Goal: Information Seeking & Learning: Learn about a topic

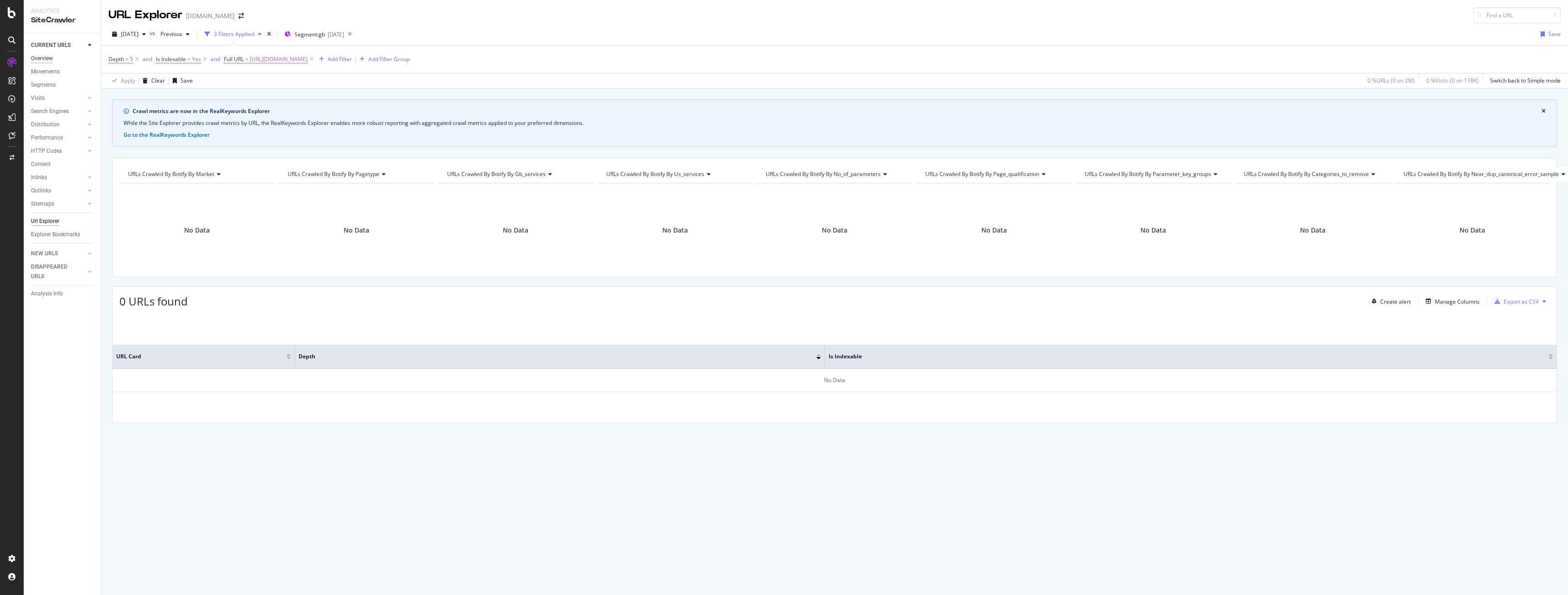
click at [47, 54] on div "Overview" at bounding box center [41, 59] width 22 height 10
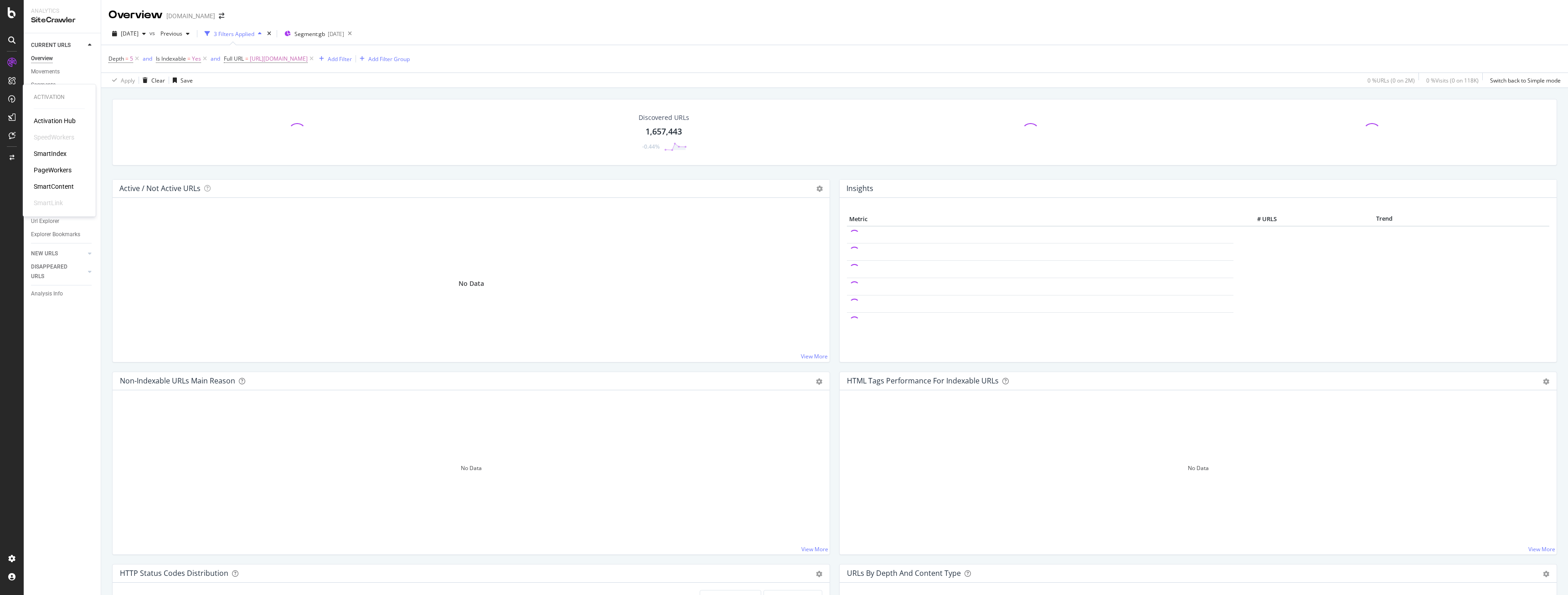
click at [52, 156] on div "SmartIndex" at bounding box center [50, 153] width 33 height 9
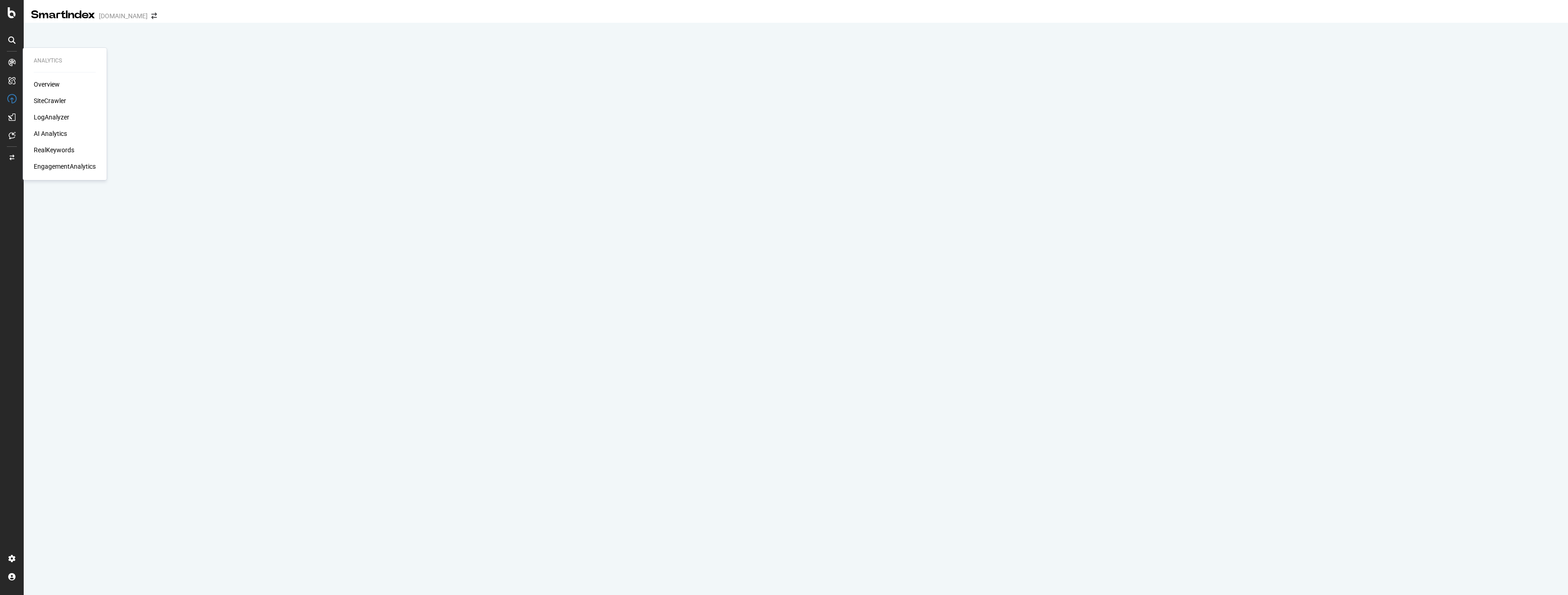
click at [54, 103] on div "SiteCrawler" at bounding box center [50, 100] width 32 height 9
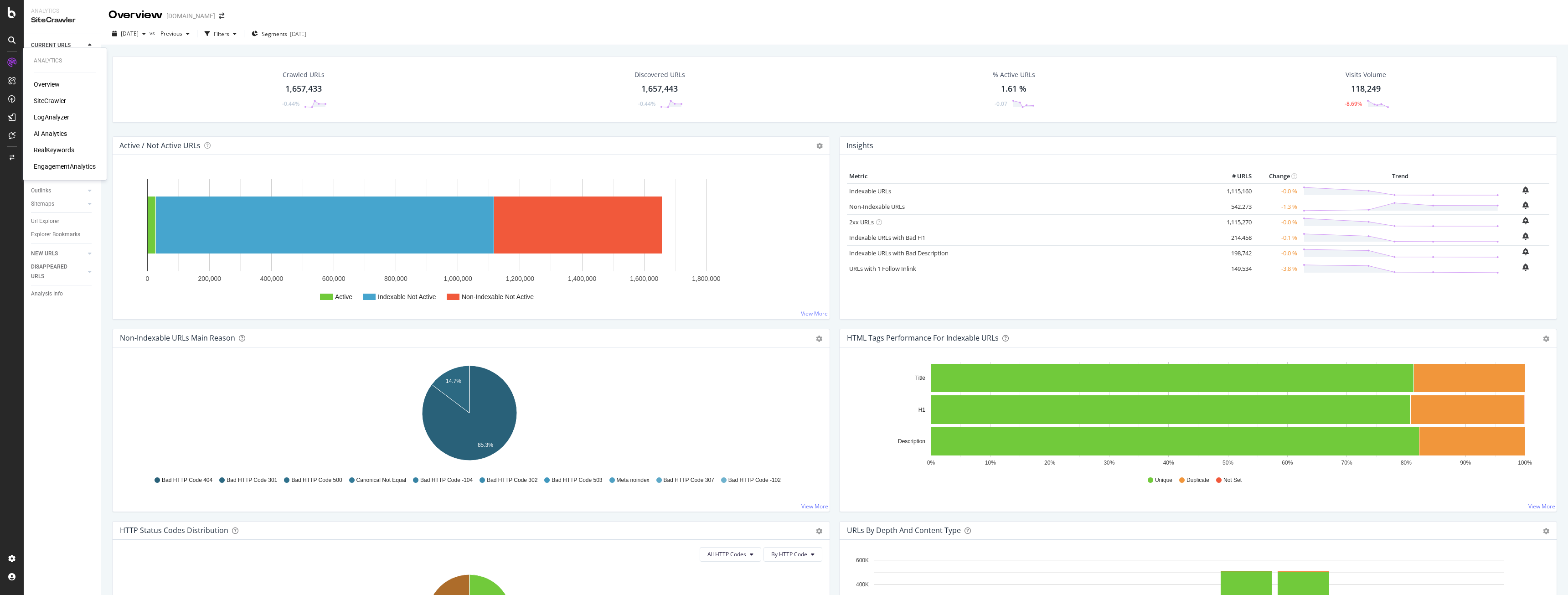
click at [49, 122] on div "LogAnalyzer" at bounding box center [52, 117] width 35 height 9
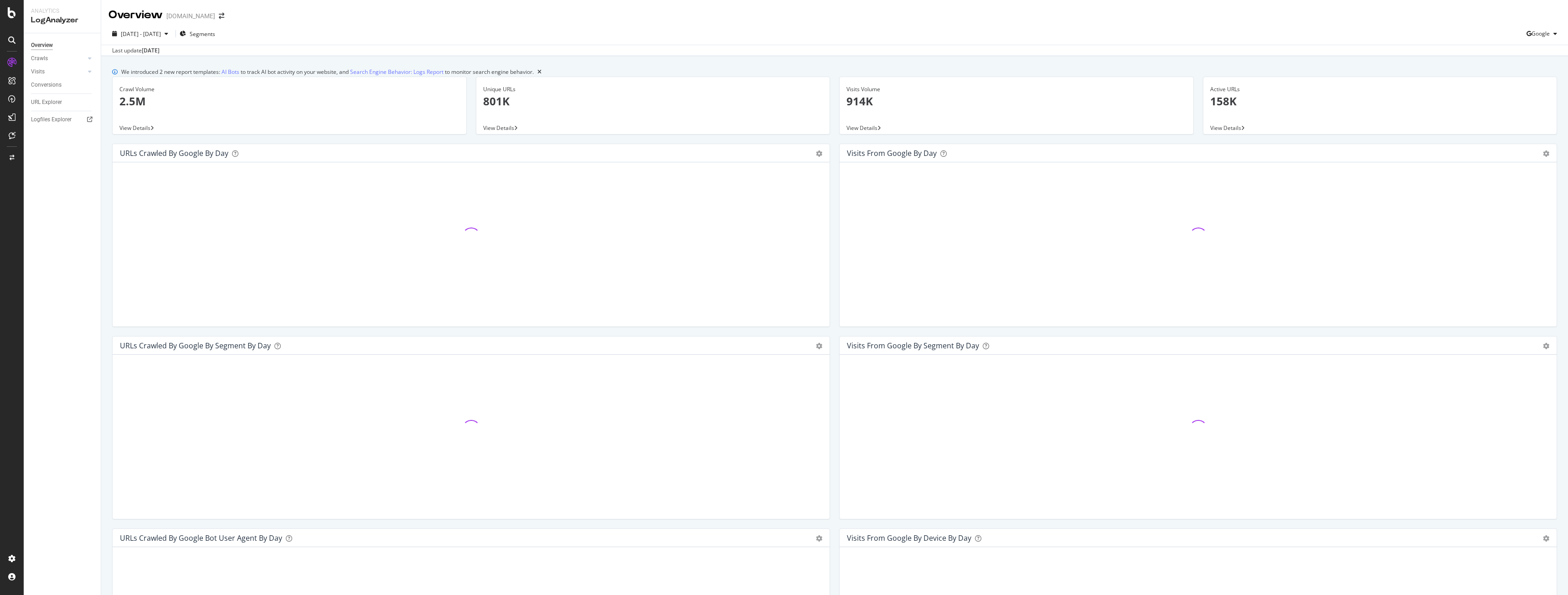
drag, startPoint x: 225, startPoint y: 31, endPoint x: 627, endPoint y: 69, distance: 403.8
click at [627, 69] on div "We introduced 2 new report templates: AI Bots to track AI bot activity on your …" at bounding box center [834, 72] width 1445 height 10
click at [215, 35] on span "Segments" at bounding box center [202, 34] width 26 height 8
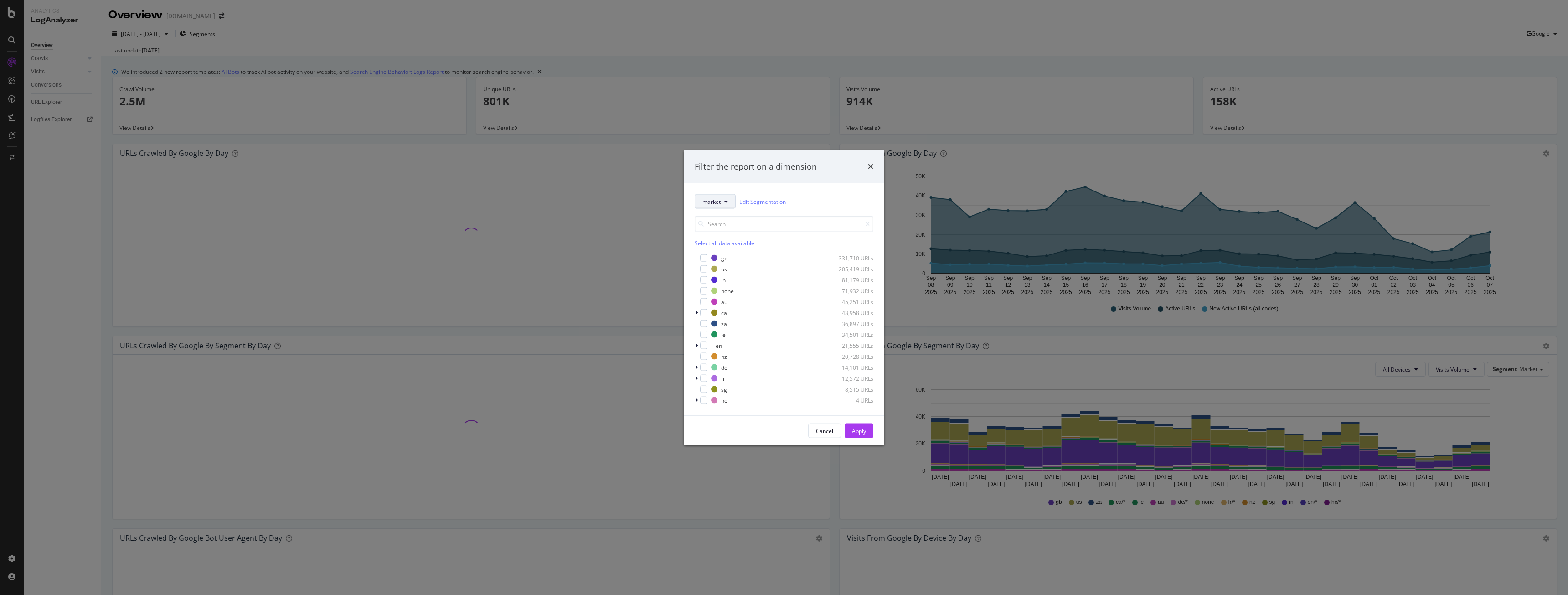
click at [720, 198] on span "market" at bounding box center [711, 201] width 19 height 8
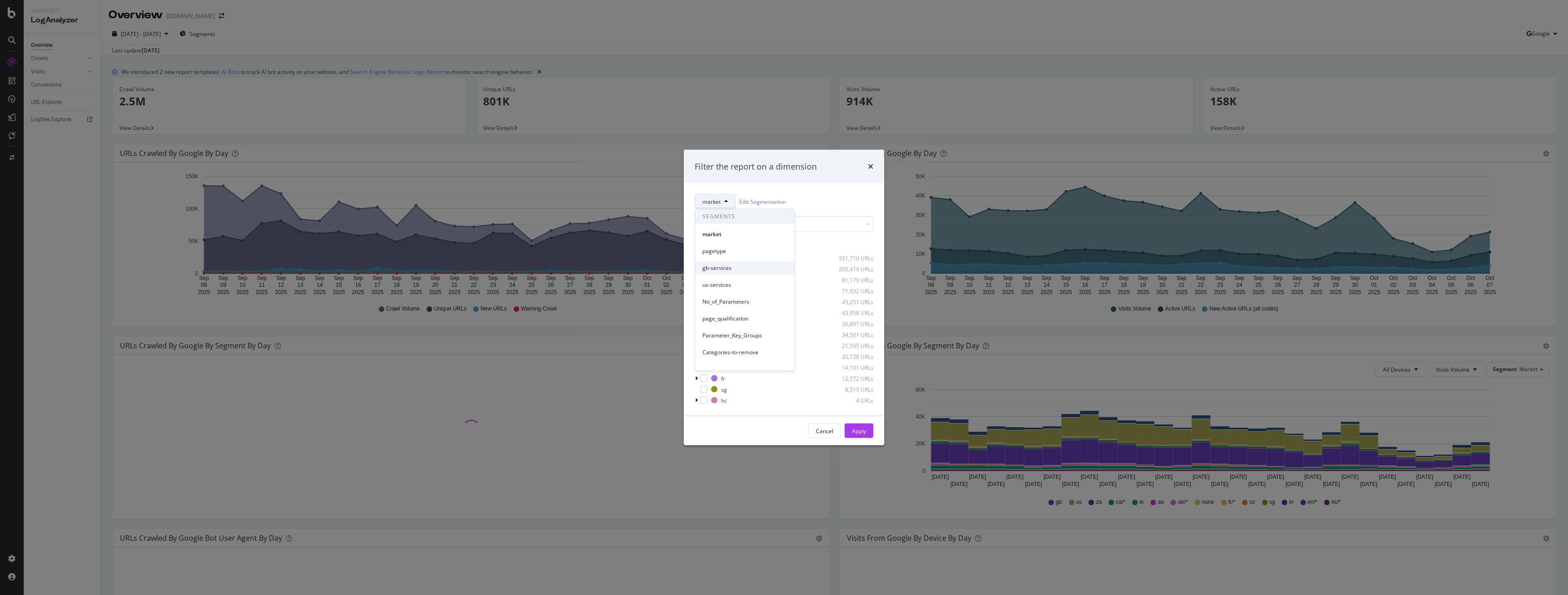
click at [729, 267] on span "gb-services" at bounding box center [744, 268] width 85 height 8
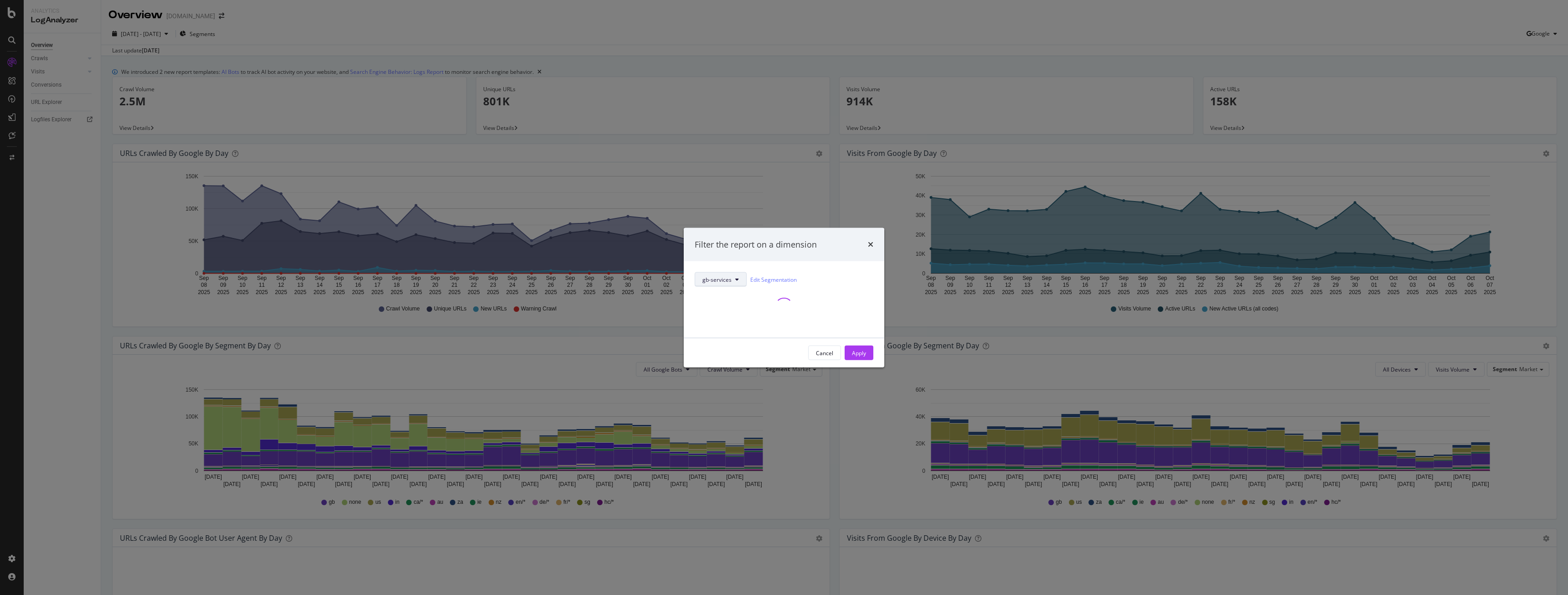
click at [743, 275] on button "gb-services" at bounding box center [721, 279] width 52 height 14
click at [855, 304] on div "modal" at bounding box center [784, 307] width 179 height 19
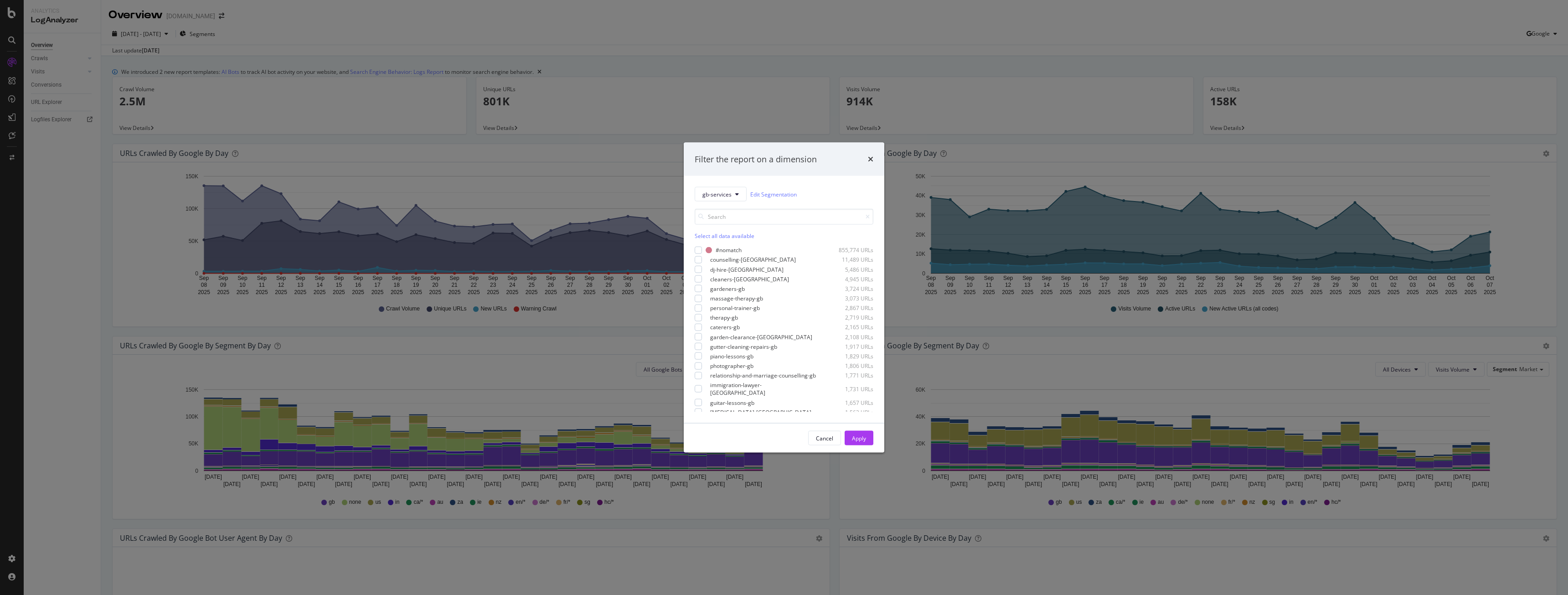
click at [703, 283] on div "#nomatch 855,774 URLs counselling-gb 11,489 URLs dj-hire-gb 5,486 URLs cleaners…" at bounding box center [784, 329] width 179 height 166
click at [703, 279] on div "cleaners-gb 4,945 URLs" at bounding box center [784, 279] width 179 height 8
click at [700, 291] on div "modal" at bounding box center [698, 288] width 7 height 7
click at [699, 308] on div "modal" at bounding box center [698, 308] width 7 height 7
click at [856, 436] on div "Apply" at bounding box center [859, 438] width 14 height 8
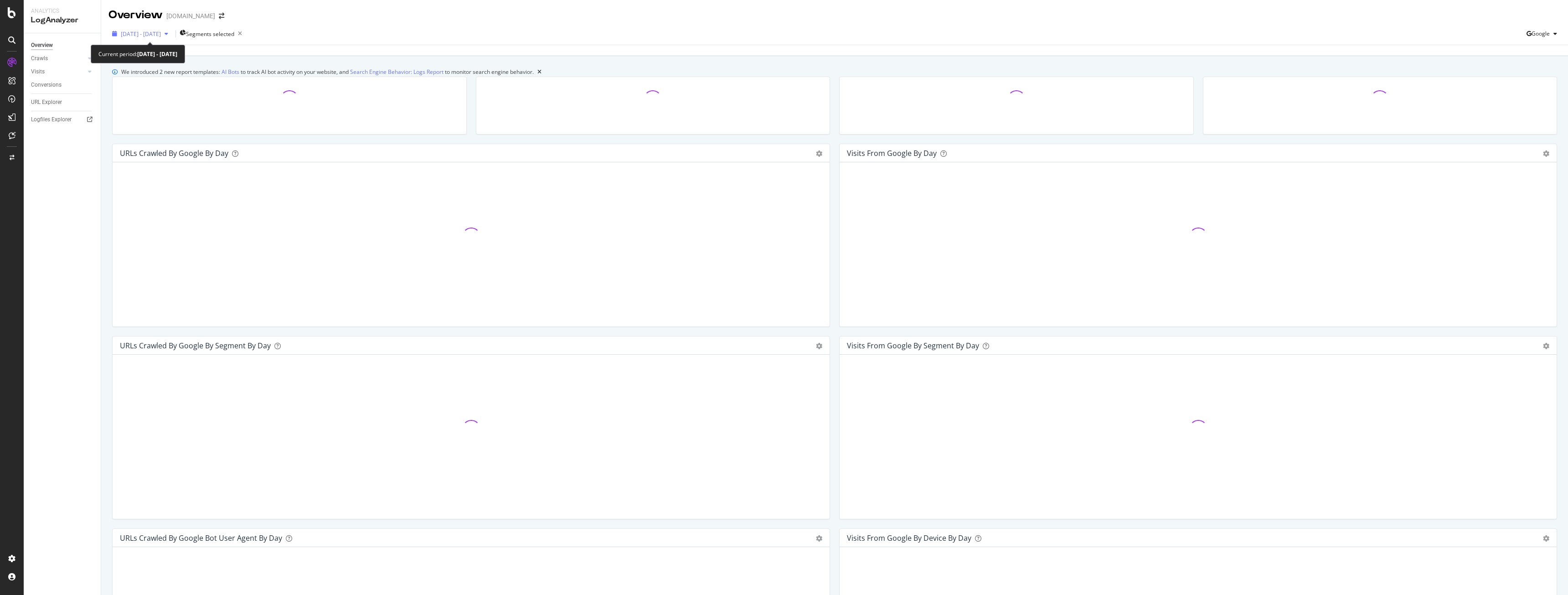
click at [161, 33] on span "2025 Sep. 8th - Oct. 7th" at bounding box center [141, 34] width 40 height 8
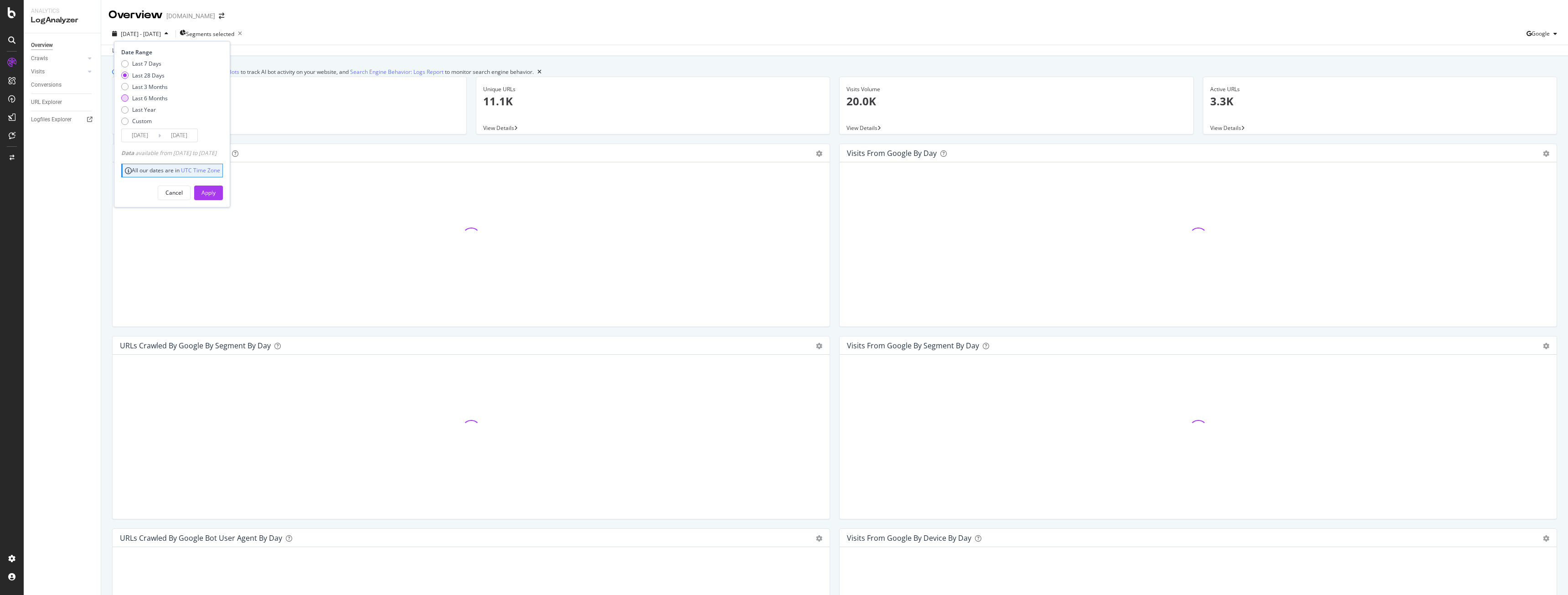
click at [156, 98] on div "Last 6 Months" at bounding box center [150, 98] width 35 height 8
type input "2025/04/08"
click at [227, 200] on div "Date Range Last 7 Days Last 28 Days Last 3 Months Last 6 Months Last Year Custo…" at bounding box center [172, 124] width 116 height 166
click at [223, 192] on button "Apply" at bounding box center [209, 192] width 29 height 14
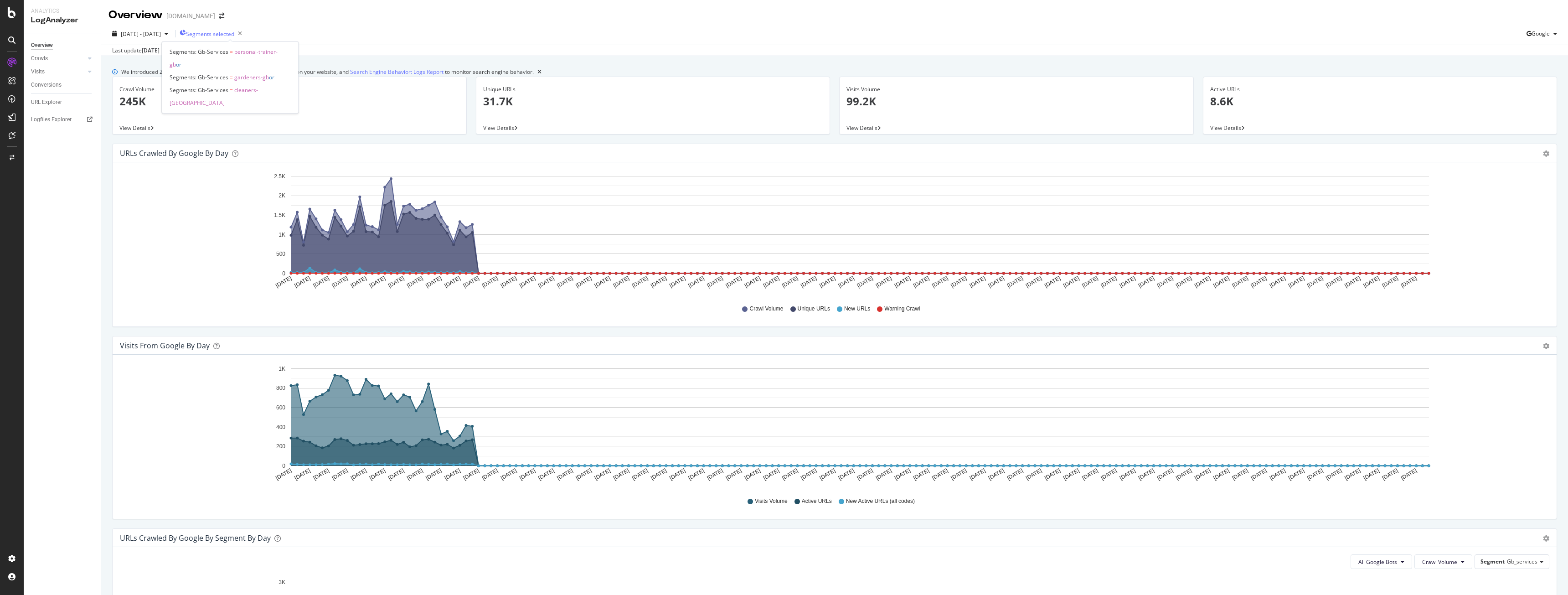
click at [234, 32] on span "Segments selected" at bounding box center [210, 34] width 48 height 8
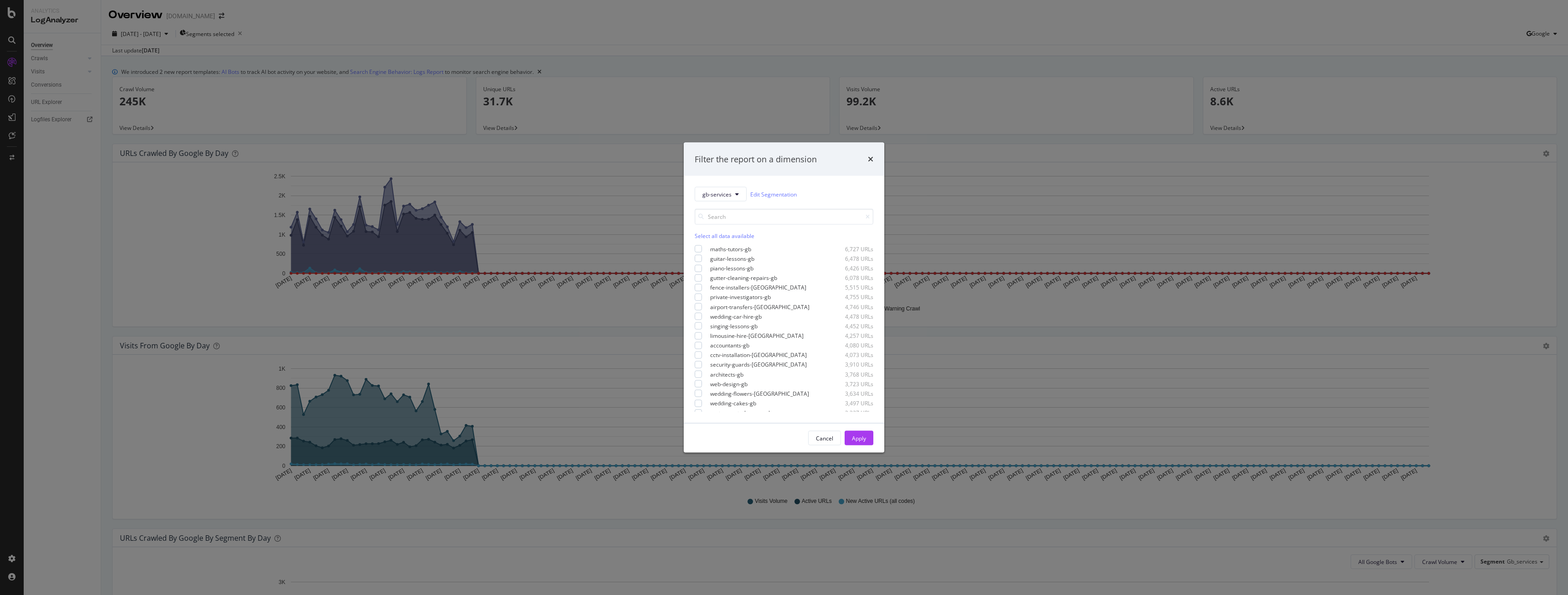
scroll to position [182, 0]
click at [441, 142] on div "Filter the report on a dimension gb-services Edit Segmentation Select all data …" at bounding box center [784, 297] width 1568 height 595
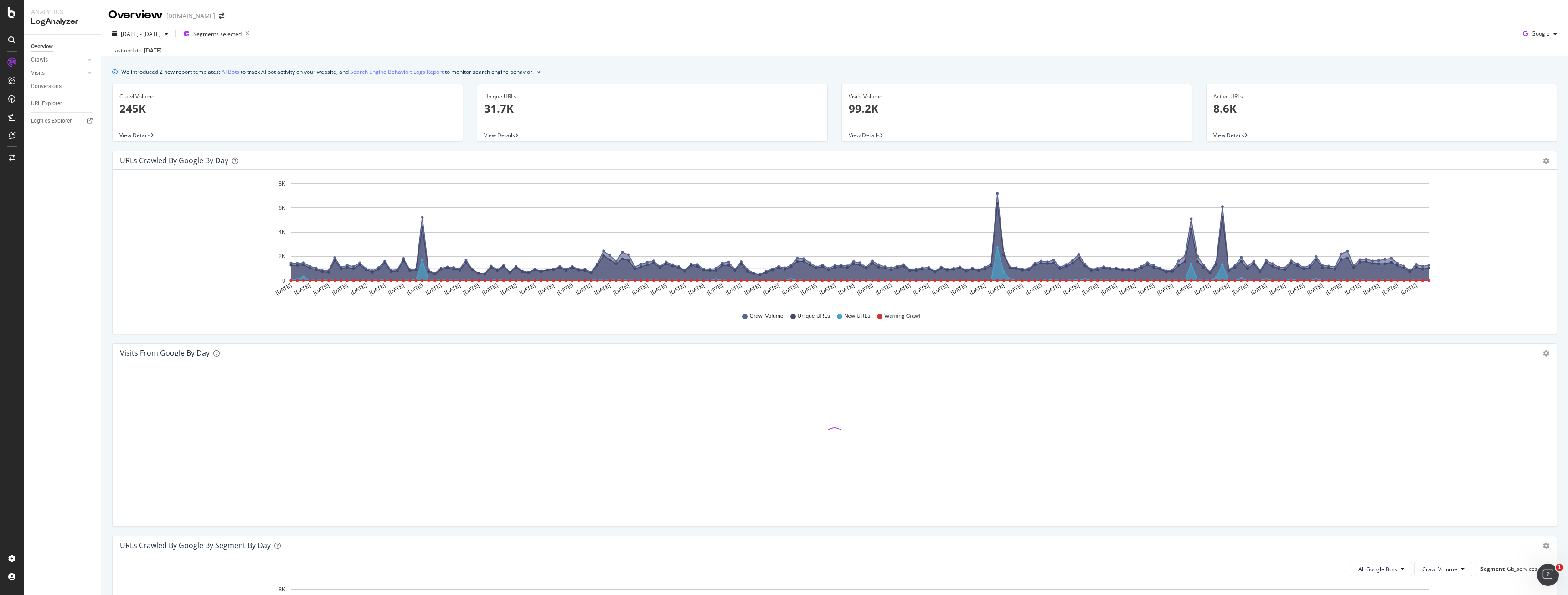
drag, startPoint x: 1367, startPoint y: 258, endPoint x: 1485, endPoint y: 291, distance: 122.5
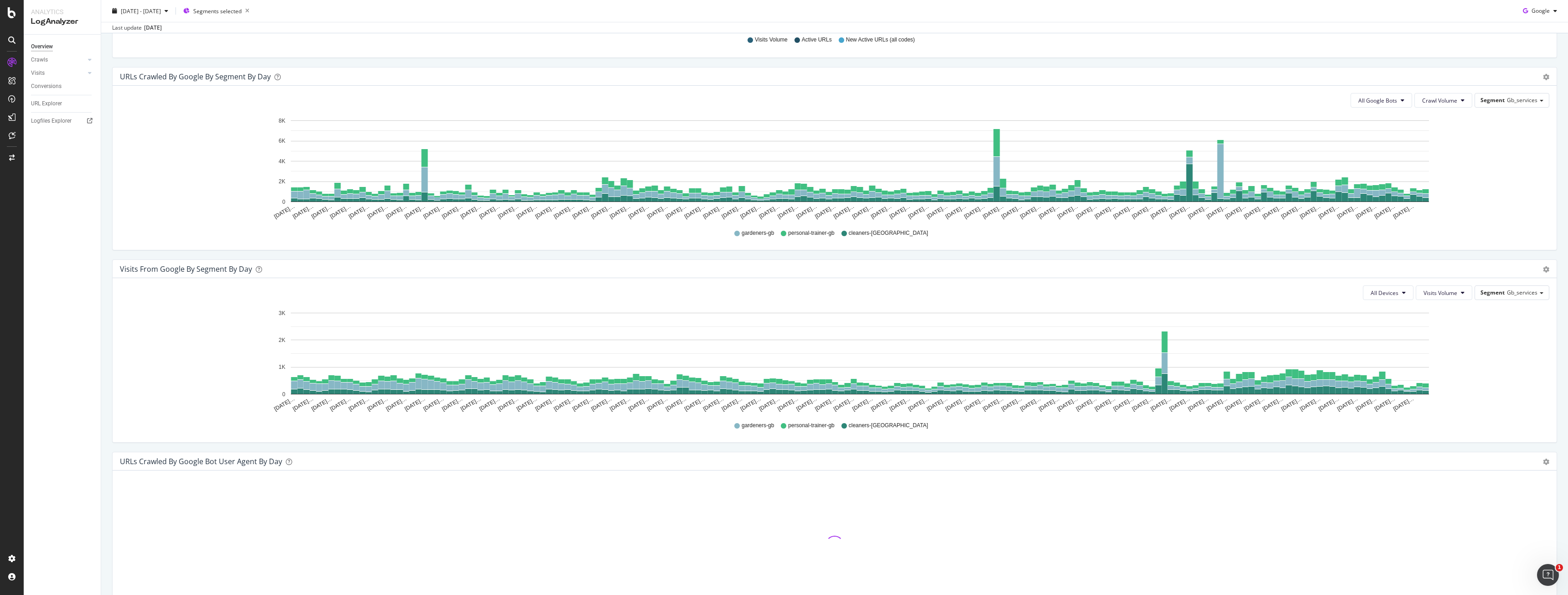
scroll to position [742, 0]
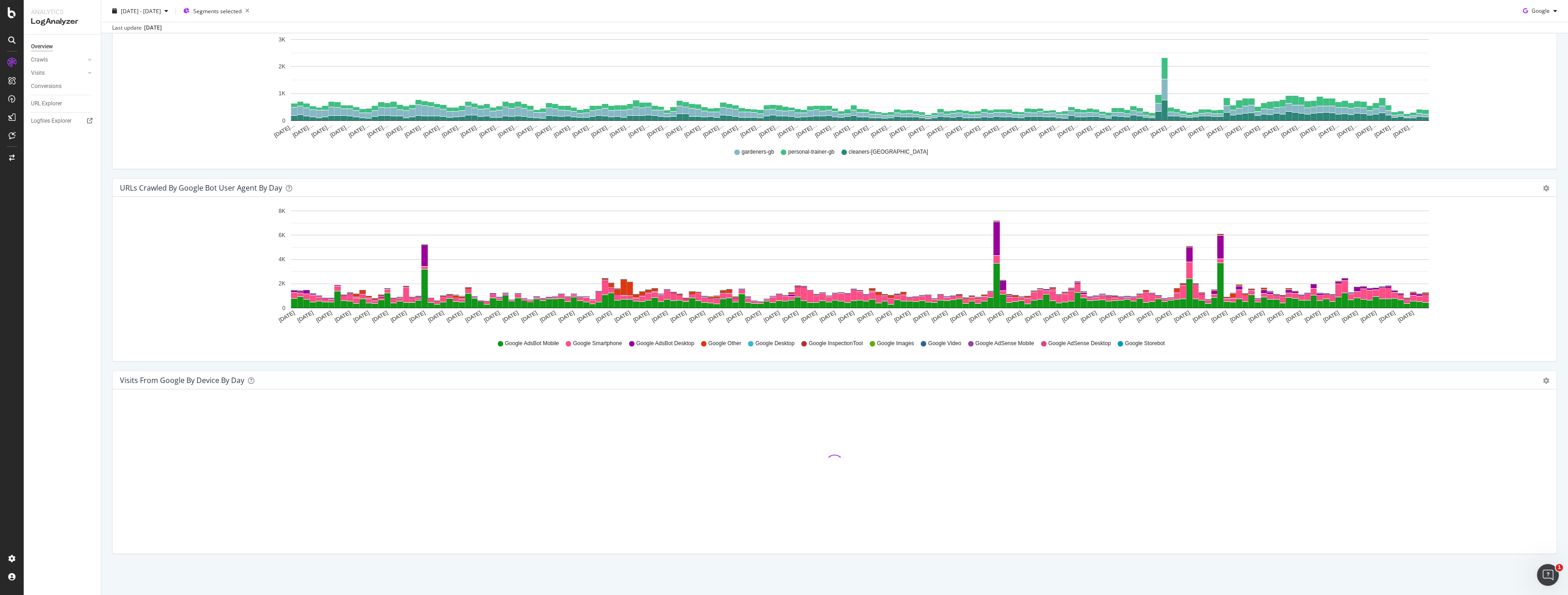
drag, startPoint x: 1318, startPoint y: 416, endPoint x: 1209, endPoint y: 436, distance: 110.8
click at [1209, 436] on div at bounding box center [834, 463] width 1429 height 134
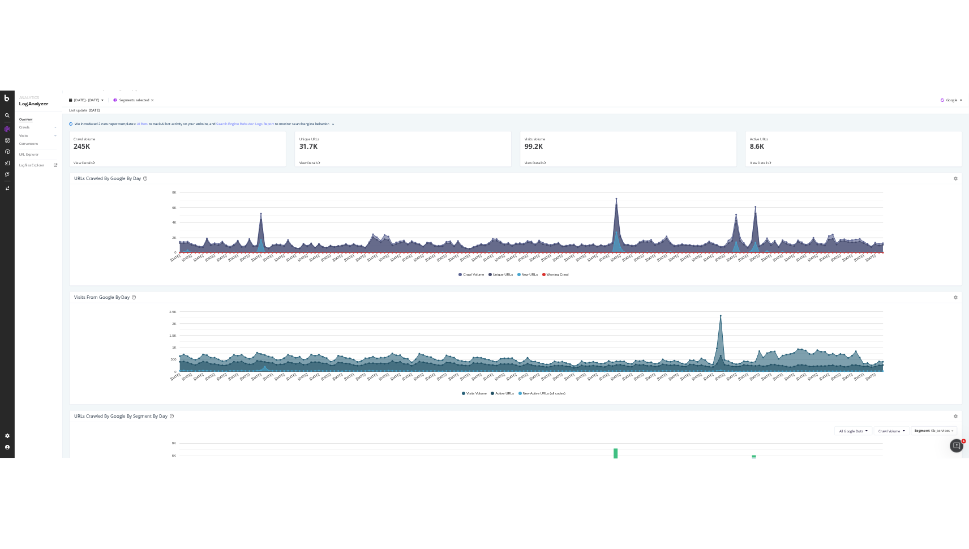
scroll to position [0, 0]
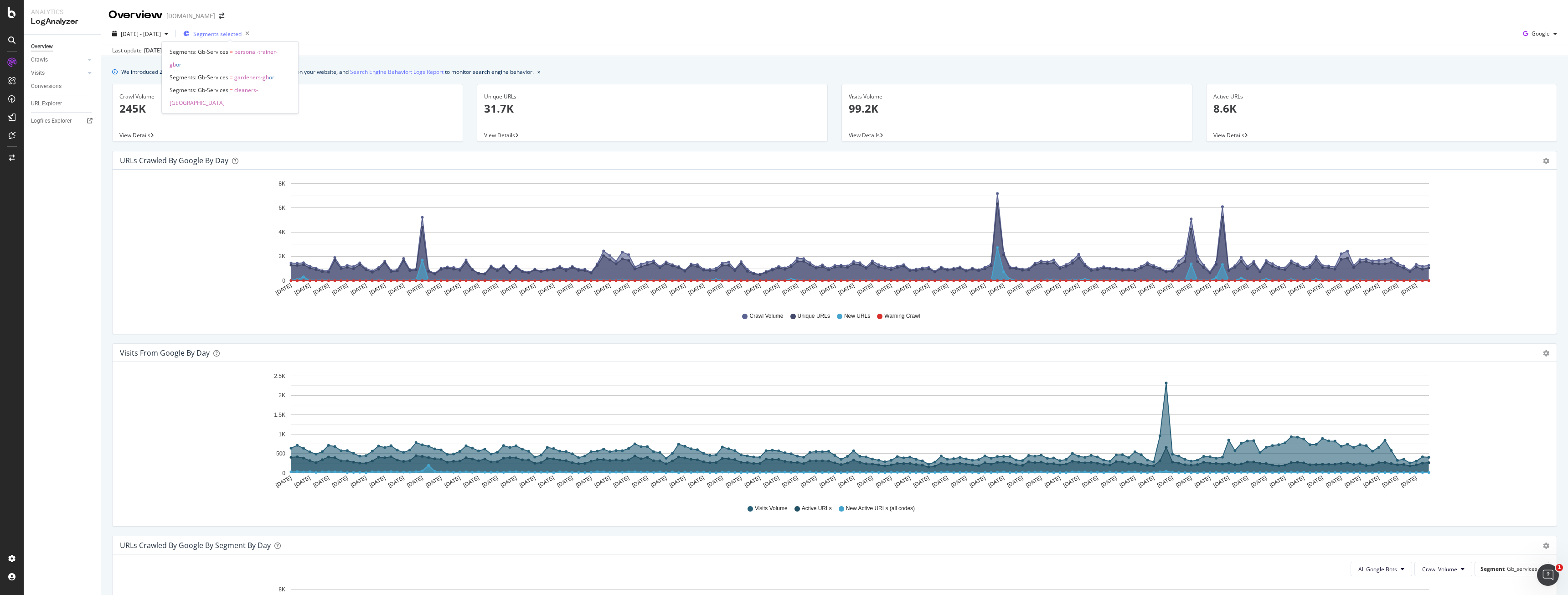
click at [242, 37] on span "Segments selected" at bounding box center [217, 34] width 48 height 8
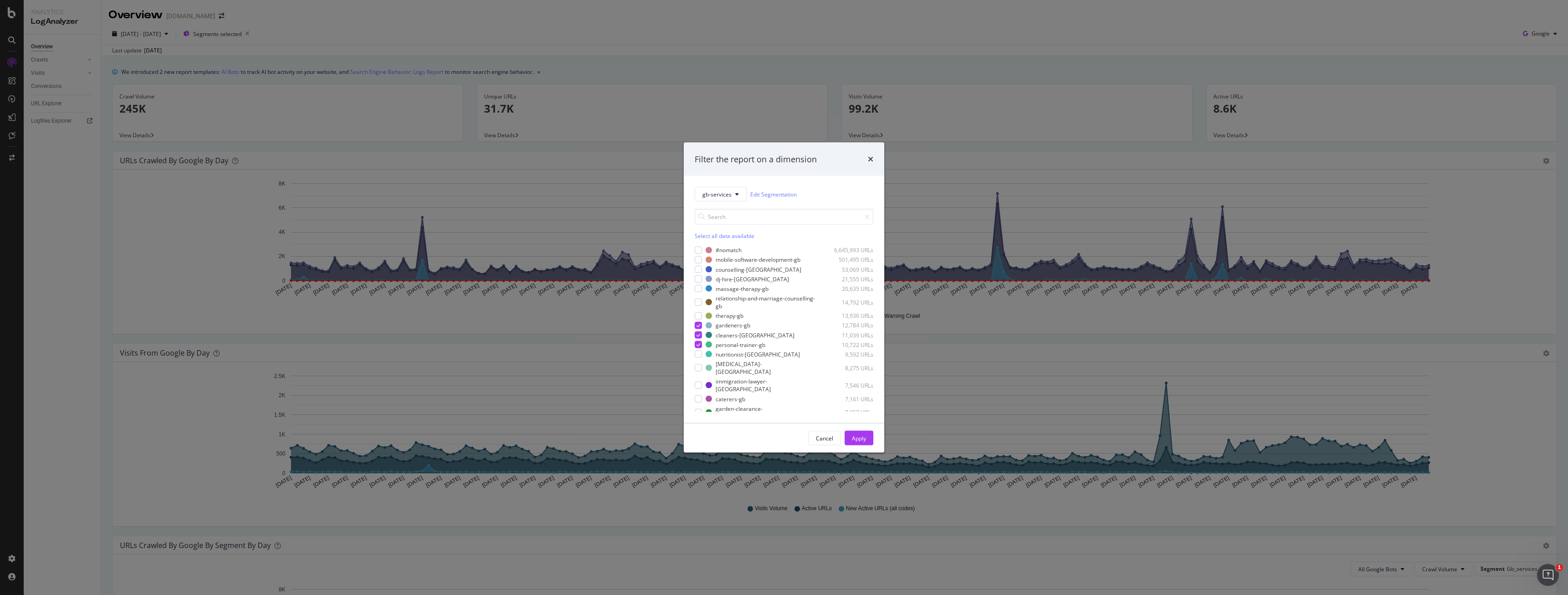
click at [515, 64] on div "Filter the report on a dimension gb-services Edit Segmentation Select all data …" at bounding box center [784, 297] width 1568 height 595
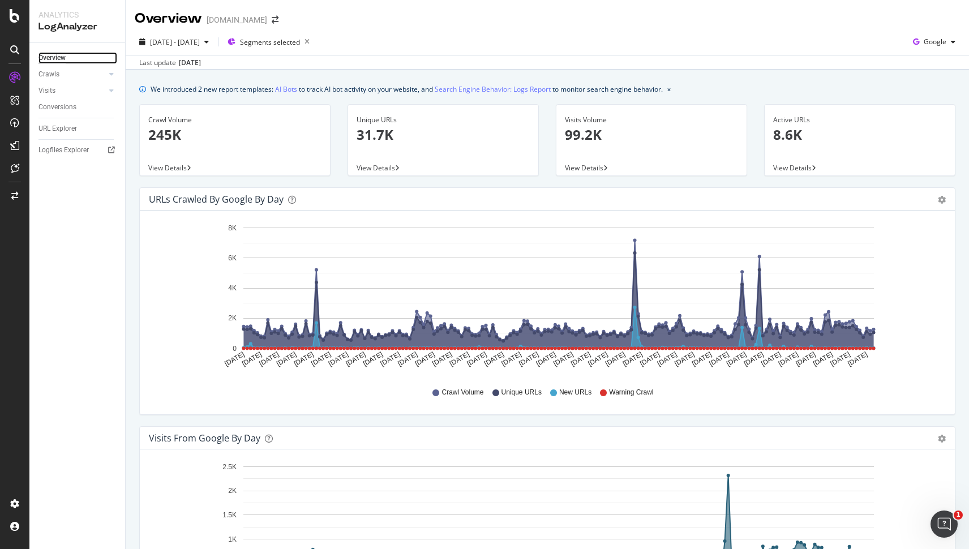
click at [42, 57] on div "Overview" at bounding box center [51, 58] width 27 height 12
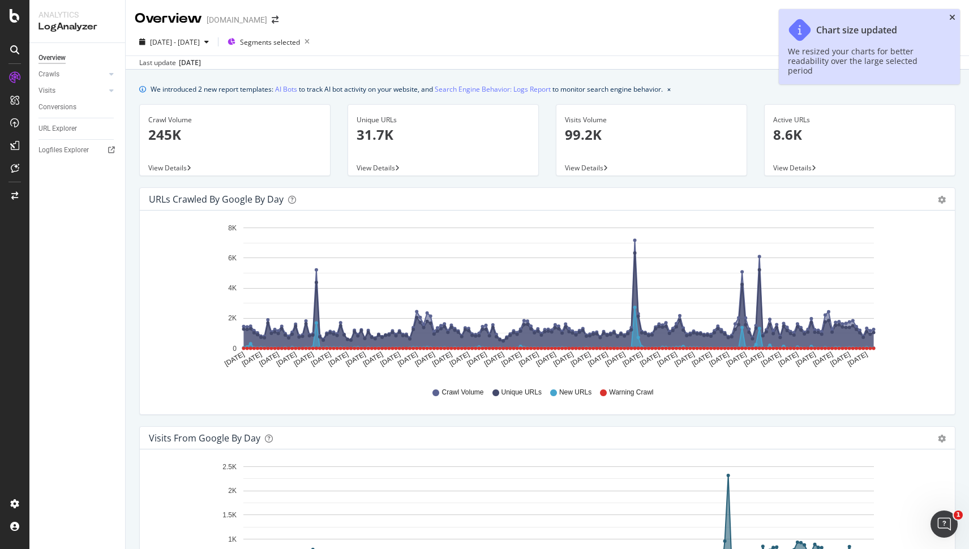
click at [953, 15] on icon "close toast" at bounding box center [952, 18] width 6 height 8
